Goal: Task Accomplishment & Management: Complete application form

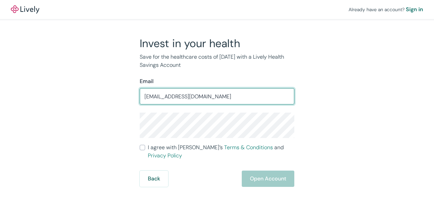
type input "[EMAIL_ADDRESS][DOMAIN_NAME]"
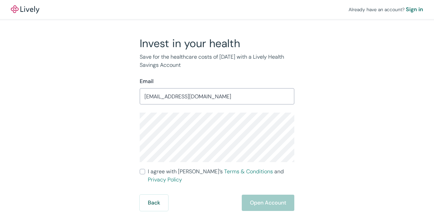
click at [142, 172] on input "I agree with Lively’s Terms & Conditions and Privacy Policy" at bounding box center [142, 171] width 5 height 5
checkbox input "true"
click at [280, 196] on button "Open Account" at bounding box center [267, 202] width 52 height 16
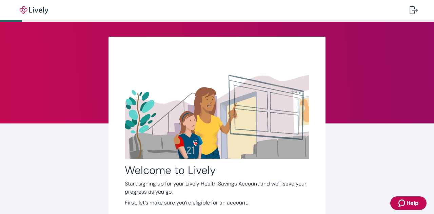
scroll to position [45, 0]
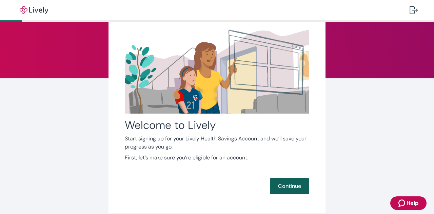
click at [292, 185] on button "Continue" at bounding box center [289, 186] width 39 height 16
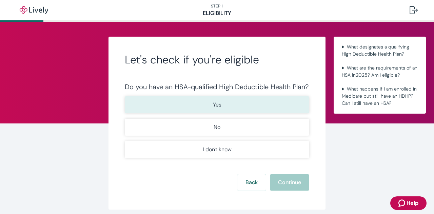
click at [217, 107] on p "Yes" at bounding box center [217, 105] width 8 height 8
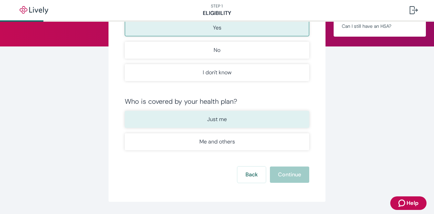
scroll to position [77, 0]
click at [212, 117] on p "Just me" at bounding box center [217, 119] width 20 height 8
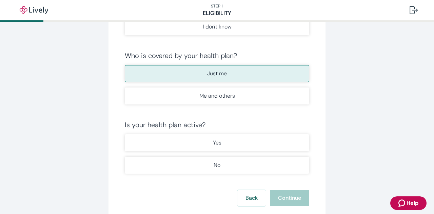
scroll to position [123, 0]
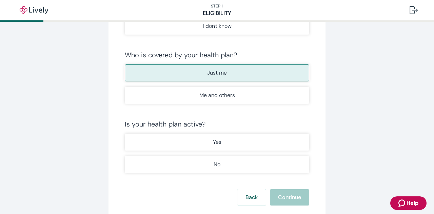
click at [163, 164] on button "No" at bounding box center [217, 164] width 184 height 17
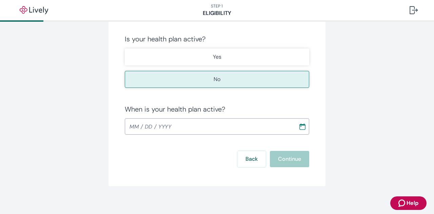
scroll to position [209, 0]
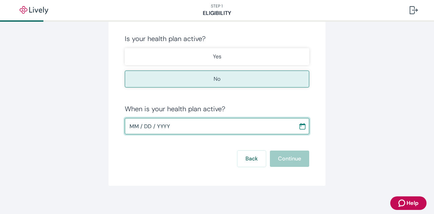
click at [129, 128] on input "MM / DD / YYYY" at bounding box center [209, 126] width 169 height 14
type input "09 / 01 / 2025"
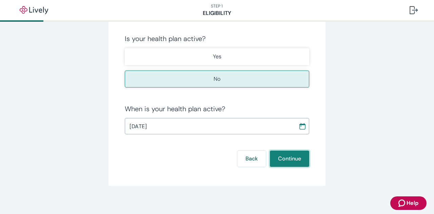
click at [272, 157] on button "Continue" at bounding box center [289, 158] width 39 height 16
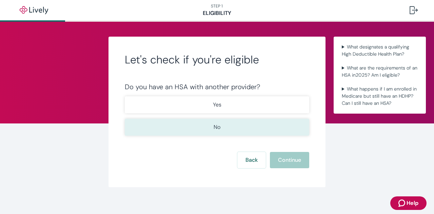
click at [222, 129] on button "No" at bounding box center [217, 127] width 184 height 17
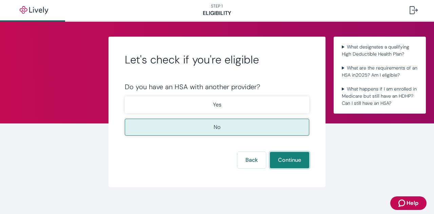
click at [288, 154] on button "Continue" at bounding box center [289, 160] width 39 height 16
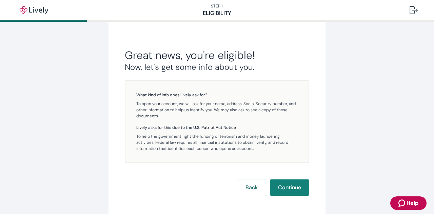
scroll to position [129, 0]
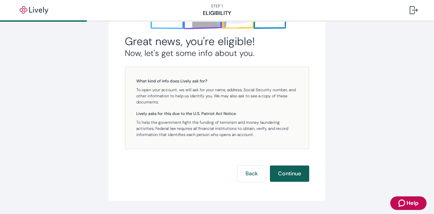
click at [292, 175] on button "Continue" at bounding box center [289, 173] width 39 height 16
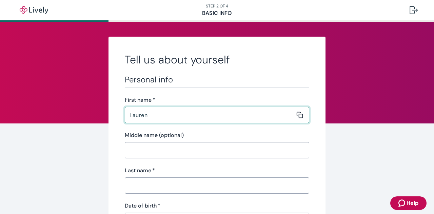
type input "Lauren"
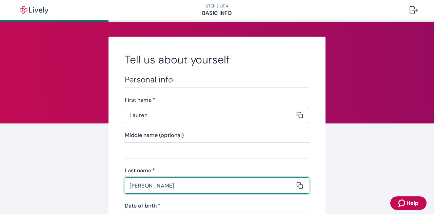
type input "Corrigan"
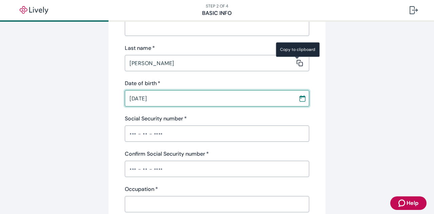
scroll to position [123, 0]
type input "11 / 02 / 1987"
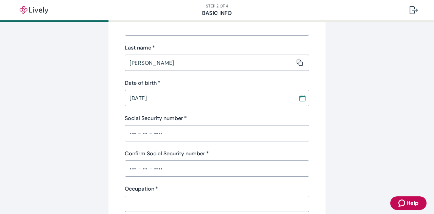
click at [164, 140] on div "​" at bounding box center [217, 133] width 184 height 16
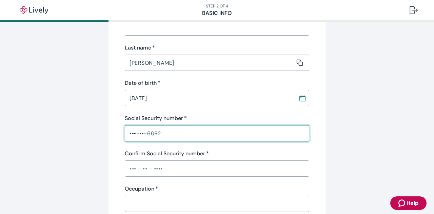
type input "•••-••-6692"
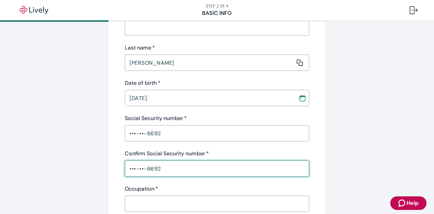
scroll to position [179, 0]
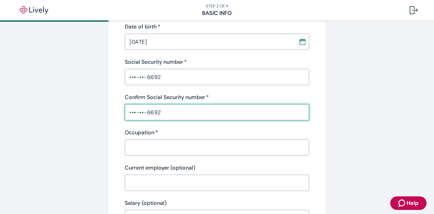
type input "•••-••-6692"
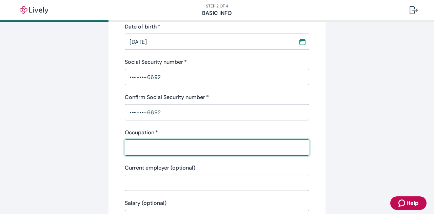
click at [164, 141] on input "Occupation   *" at bounding box center [215, 148] width 180 height 14
type input "Teacher"
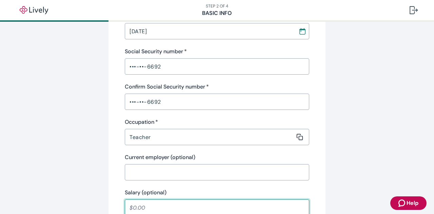
scroll to position [343, 0]
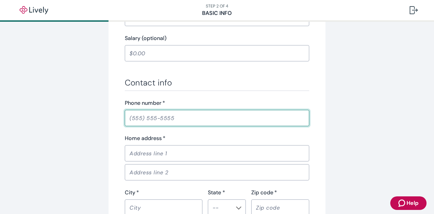
click at [167, 120] on input "Phone number   *" at bounding box center [217, 118] width 184 height 14
type input "(740) 972-6944"
click at [158, 149] on input "Home address   *" at bounding box center [215, 153] width 180 height 14
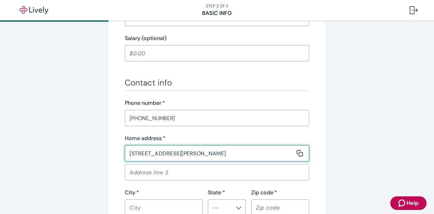
type input "490 Stanley Ave"
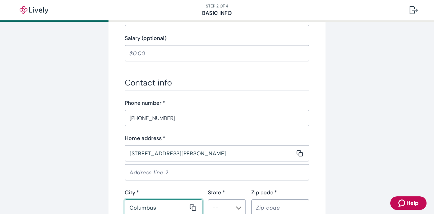
type input "Columbus"
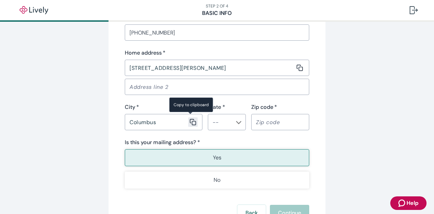
scroll to position [429, 0]
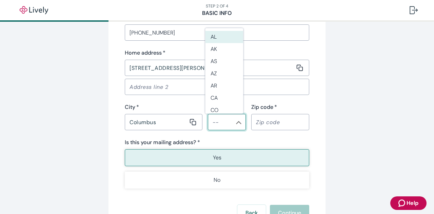
click at [220, 125] on input "State *" at bounding box center [221, 121] width 23 height 9
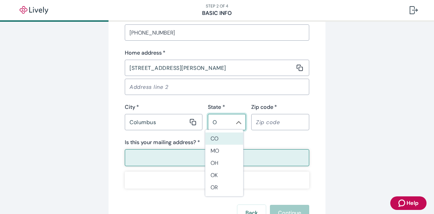
type input "OH"
type input "N"
type input "43206"
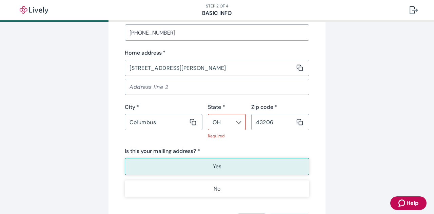
click at [181, 158] on button "Yes" at bounding box center [217, 166] width 184 height 17
click at [235, 122] on button "Open" at bounding box center [238, 122] width 7 height 7
click at [216, 107] on li "OH" at bounding box center [224, 107] width 38 height 13
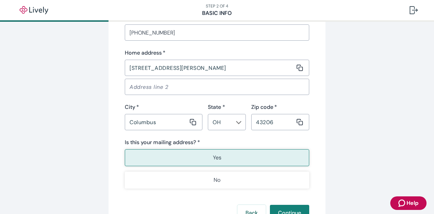
click at [228, 162] on button "Yes" at bounding box center [217, 157] width 184 height 17
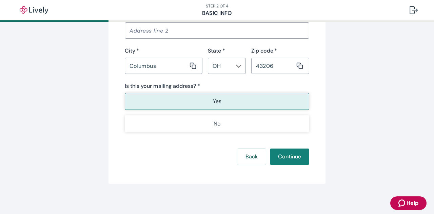
scroll to position [485, 0]
click at [291, 158] on button "Continue" at bounding box center [289, 156] width 39 height 16
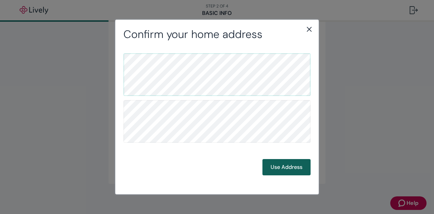
click at [280, 167] on button "Use Address" at bounding box center [286, 167] width 48 height 16
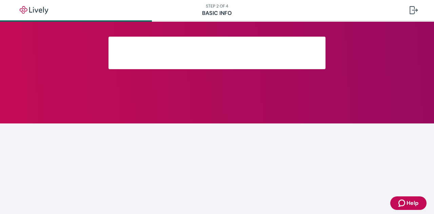
scroll to position [170, 0]
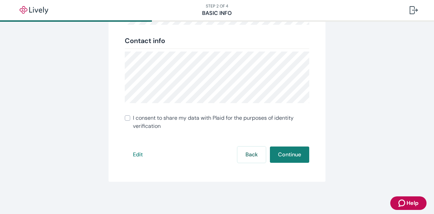
click at [128, 121] on label "I consent to share my data with Plaid for the purposes of identity verification" at bounding box center [217, 122] width 184 height 16
click at [128, 121] on input "I consent to share my data with Plaid for the purposes of identity verification" at bounding box center [127, 117] width 5 height 5
checkbox input "true"
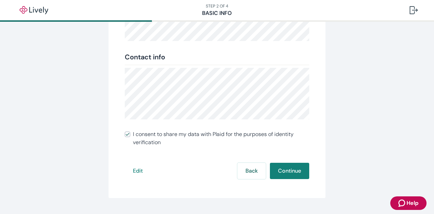
scroll to position [154, 0]
click at [298, 163] on button "Continue" at bounding box center [289, 171] width 39 height 16
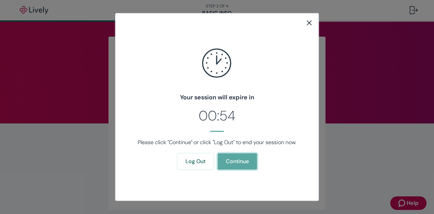
click at [218, 162] on button "Continue" at bounding box center [236, 161] width 39 height 16
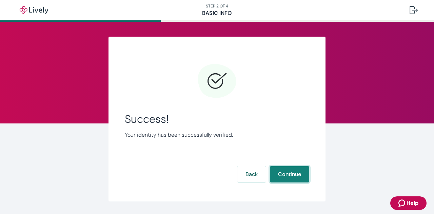
click at [290, 171] on button "Continue" at bounding box center [289, 174] width 39 height 16
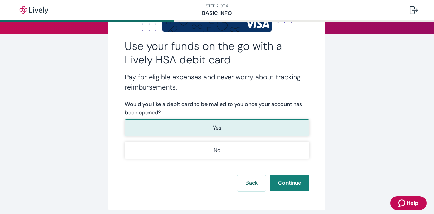
scroll to position [90, 0]
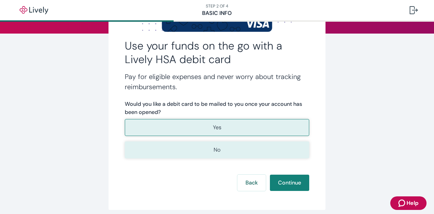
click at [150, 150] on button "No" at bounding box center [217, 149] width 184 height 17
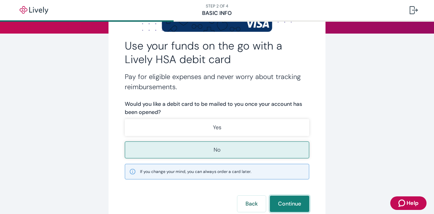
click at [298, 196] on button "Continue" at bounding box center [289, 203] width 39 height 16
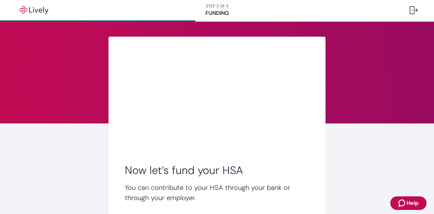
scroll to position [73, 0]
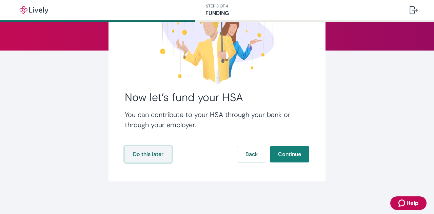
click at [149, 151] on button "Do this later" at bounding box center [148, 154] width 47 height 16
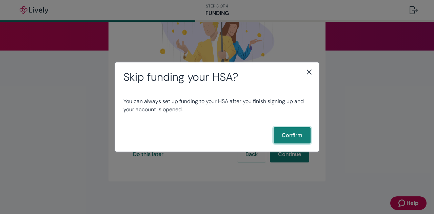
click at [300, 140] on button "Confirm" at bounding box center [291, 135] width 37 height 16
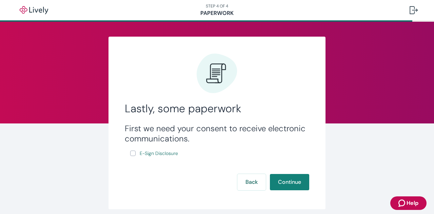
click at [131, 153] on input "E-Sign Disclosure" at bounding box center [132, 152] width 5 height 5
checkbox input "true"
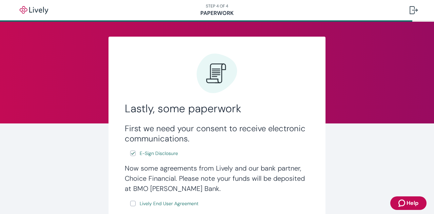
scroll to position [52, 0]
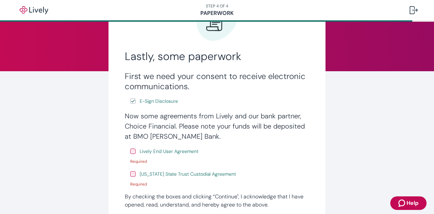
click at [131, 149] on input "Lively End User Agreement" at bounding box center [132, 150] width 5 height 5
checkbox input "true"
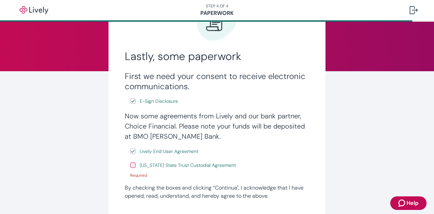
click at [130, 166] on input "Wyoming State Trust Custodial Agreement" at bounding box center [132, 164] width 5 height 5
checkbox input "true"
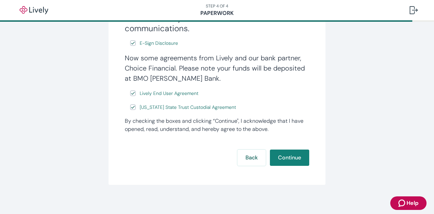
scroll to position [110, 0]
click at [288, 157] on button "Continue" at bounding box center [289, 157] width 39 height 16
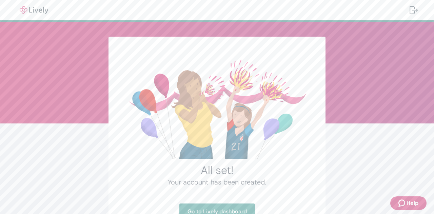
scroll to position [55, 0]
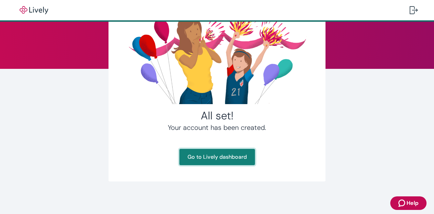
click at [225, 157] on link "Go to Lively dashboard" at bounding box center [217, 157] width 76 height 16
